Goal: Register for event/course

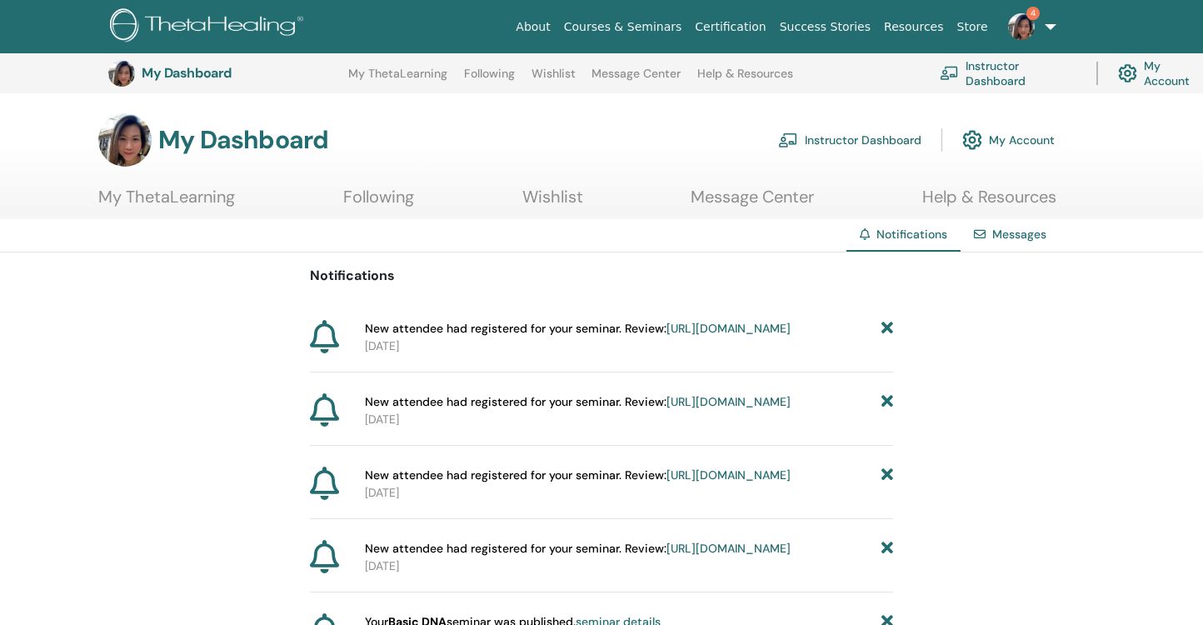
scroll to position [777, 0]
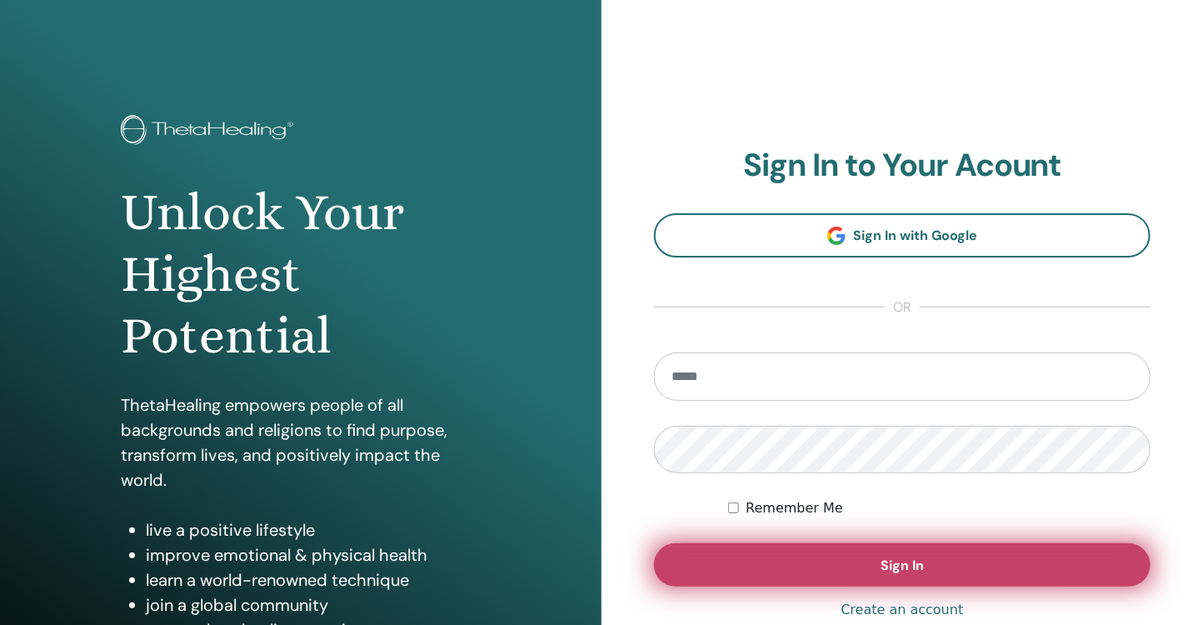
type input "**********"
click at [884, 561] on span "Sign In" at bounding box center [901, 564] width 43 height 17
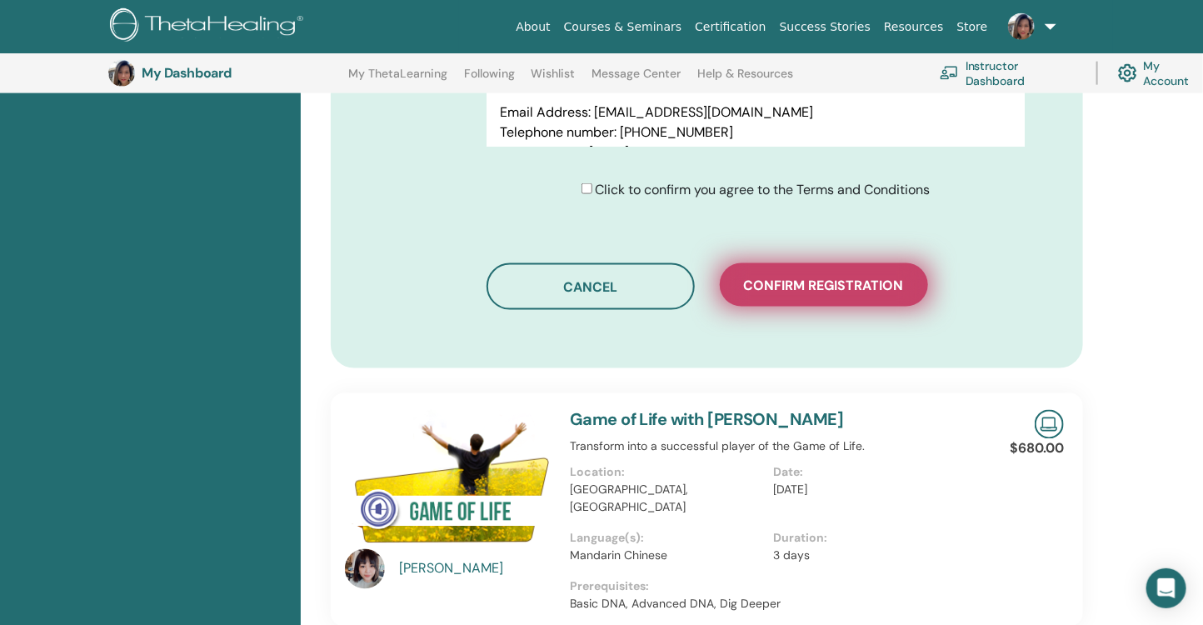
scroll to position [997, 0]
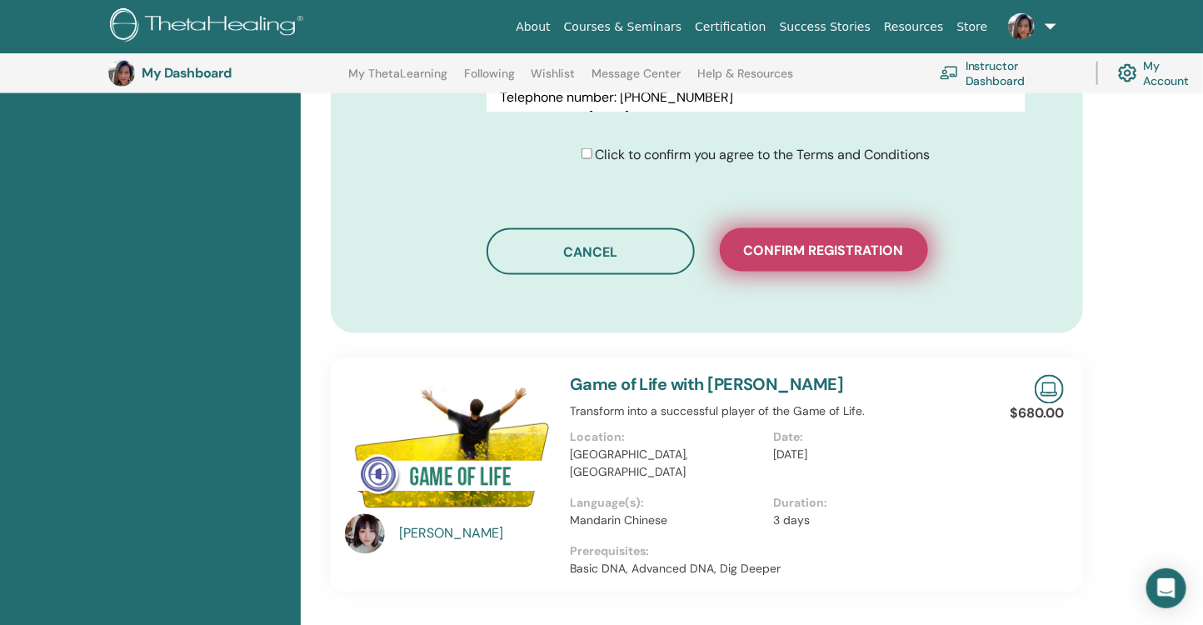
click at [832, 259] on button "Confirm registration" at bounding box center [824, 249] width 208 height 43
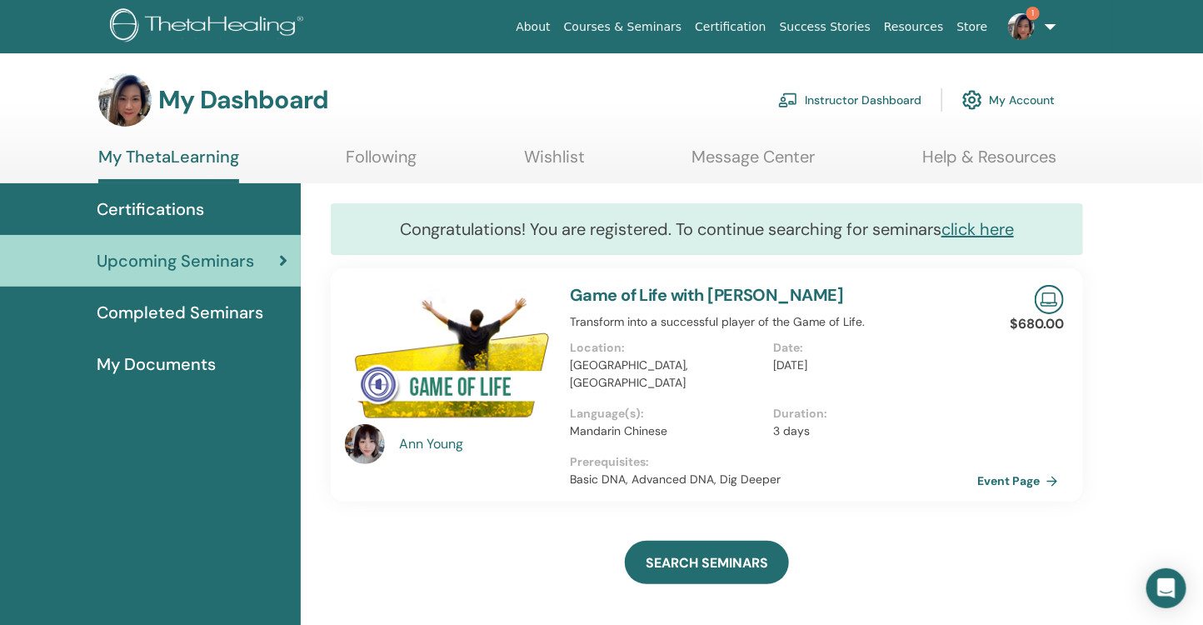
click at [1016, 27] on img at bounding box center [1021, 26] width 27 height 27
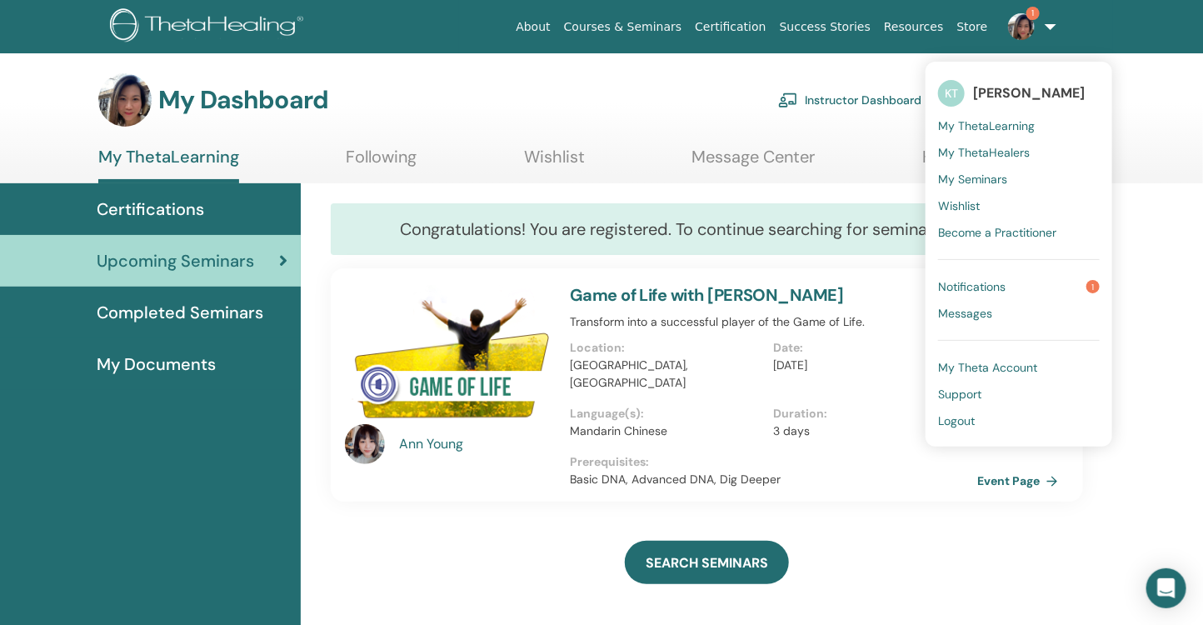
click at [441, 445] on div "Ann Young" at bounding box center [477, 444] width 154 height 20
